Goal: Navigation & Orientation: Find specific page/section

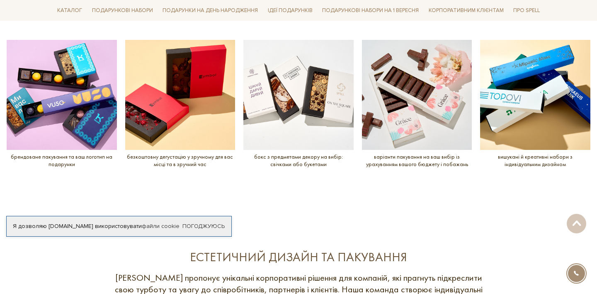
scroll to position [1009, 0]
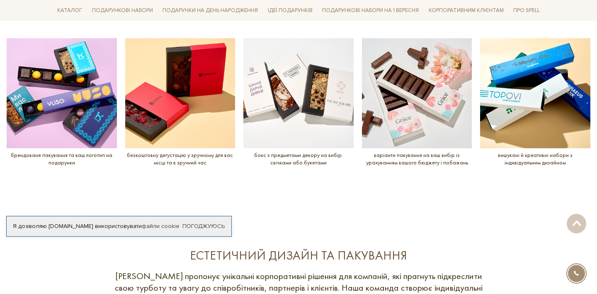
click at [64, 104] on img at bounding box center [62, 93] width 110 height 110
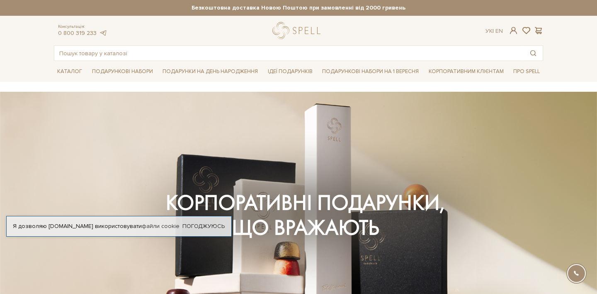
scroll to position [0, 0]
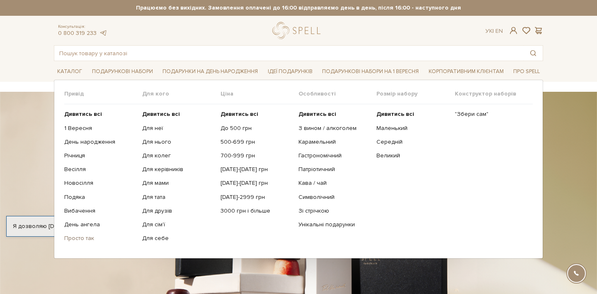
click at [88, 239] on link "Просто так" at bounding box center [100, 237] width 72 height 7
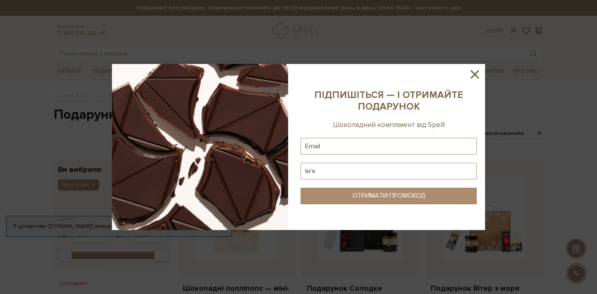
click at [476, 75] on icon at bounding box center [475, 74] width 8 height 8
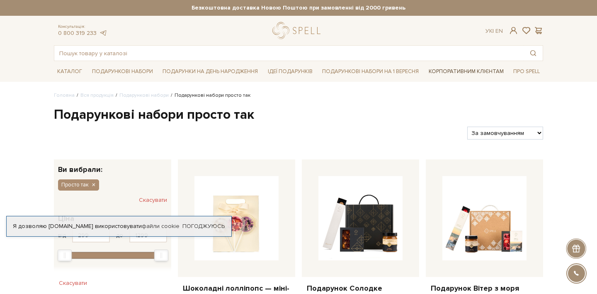
click at [445, 71] on link "Корпоративним клієнтам" at bounding box center [467, 71] width 82 height 14
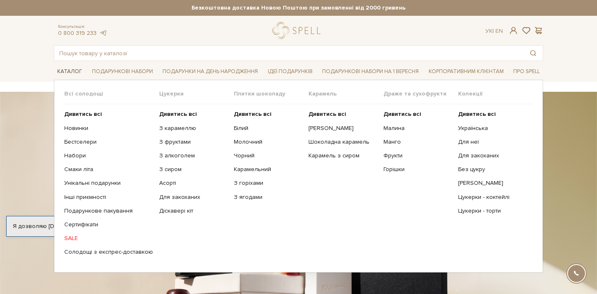
click at [70, 70] on link "Каталог" at bounding box center [70, 71] width 32 height 13
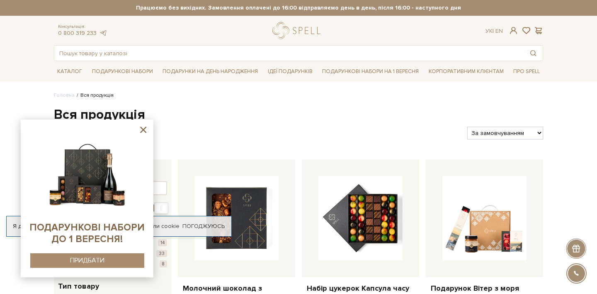
click at [146, 128] on icon at bounding box center [143, 130] width 6 height 6
